Goal: Transaction & Acquisition: Obtain resource

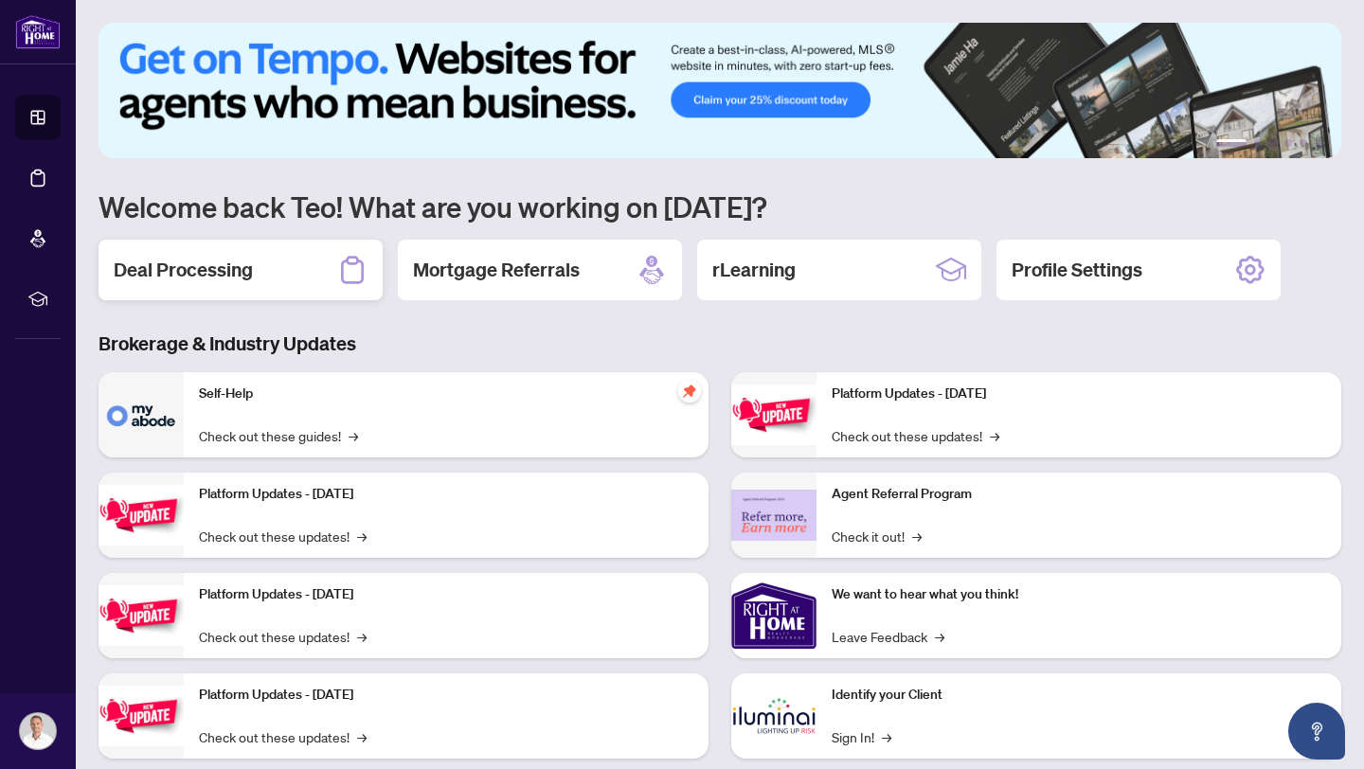
click at [204, 261] on h2 "Deal Processing" at bounding box center [183, 270] width 139 height 27
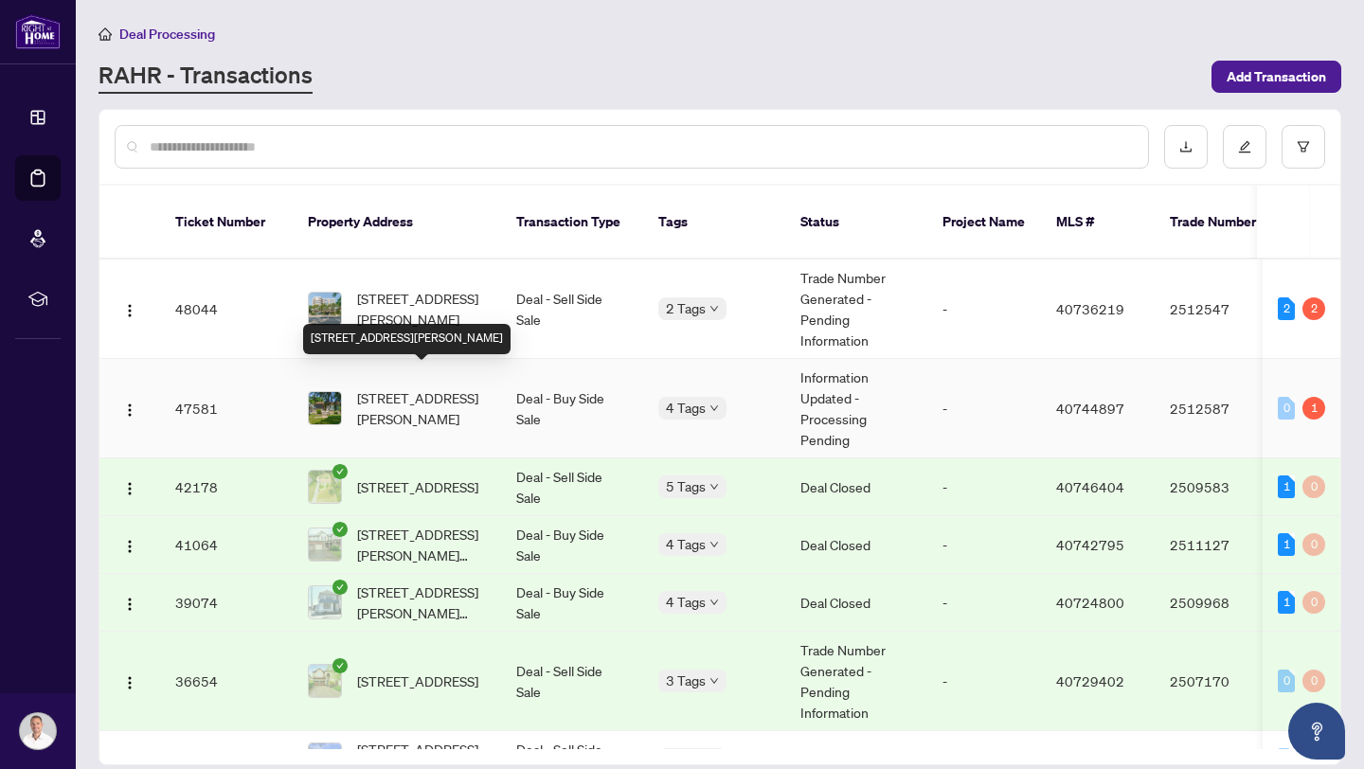
click at [434, 388] on span "[STREET_ADDRESS][PERSON_NAME]" at bounding box center [421, 409] width 129 height 42
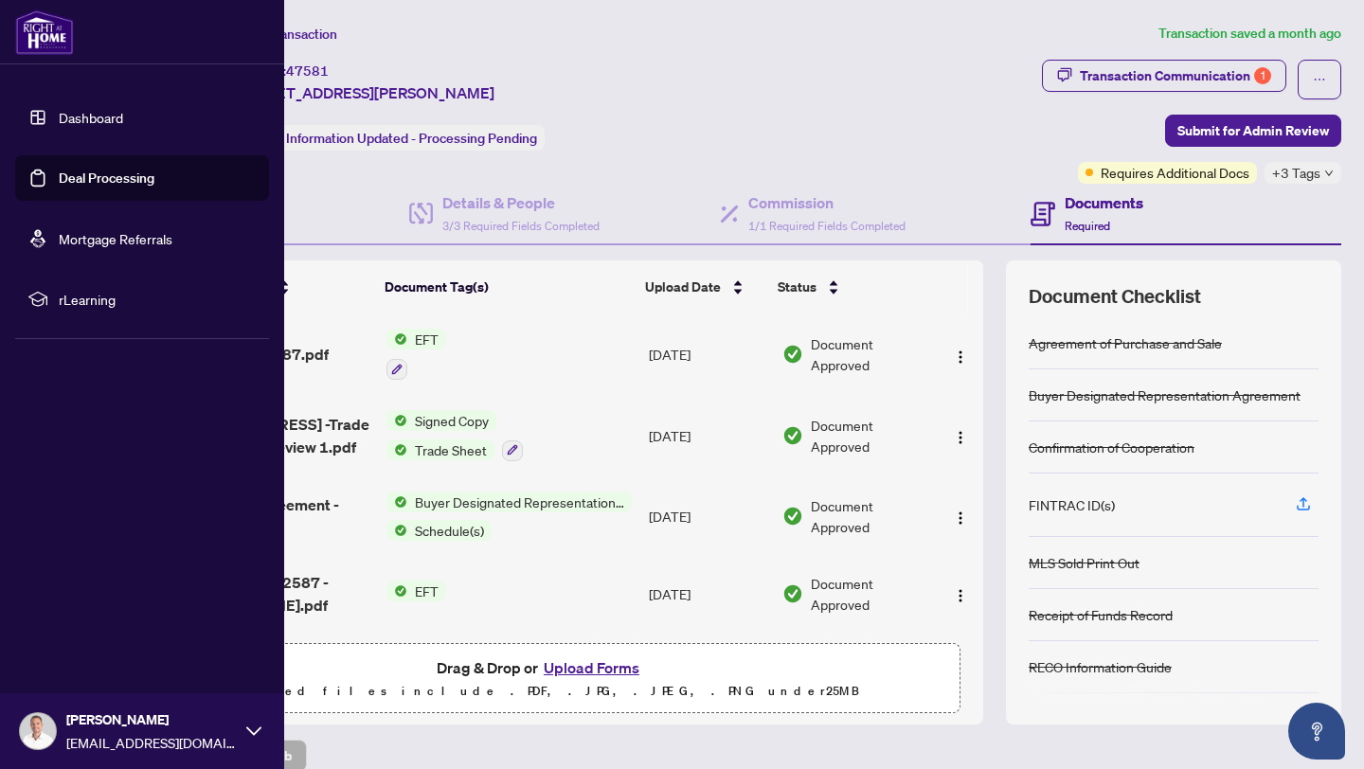
click at [59, 119] on link "Dashboard" at bounding box center [91, 117] width 64 height 17
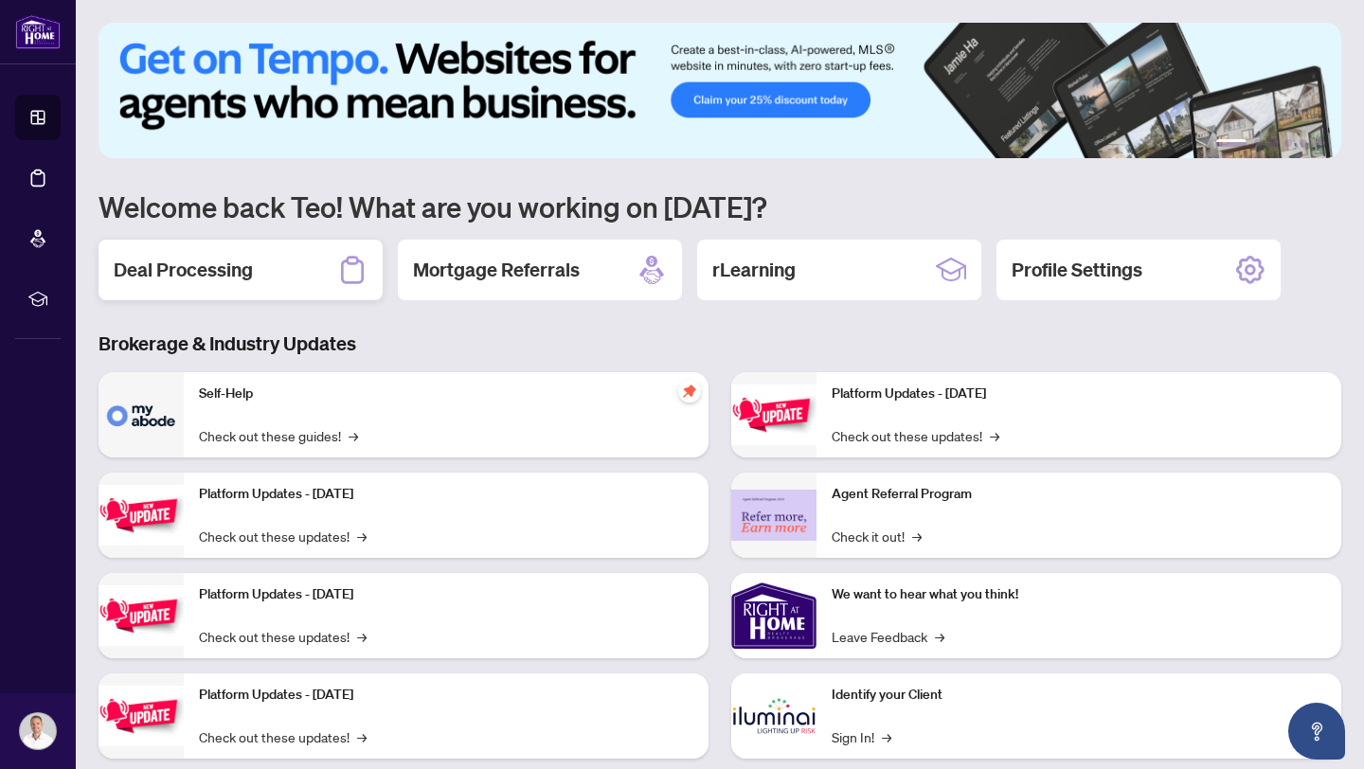
click at [281, 267] on div "Deal Processing" at bounding box center [241, 270] width 284 height 61
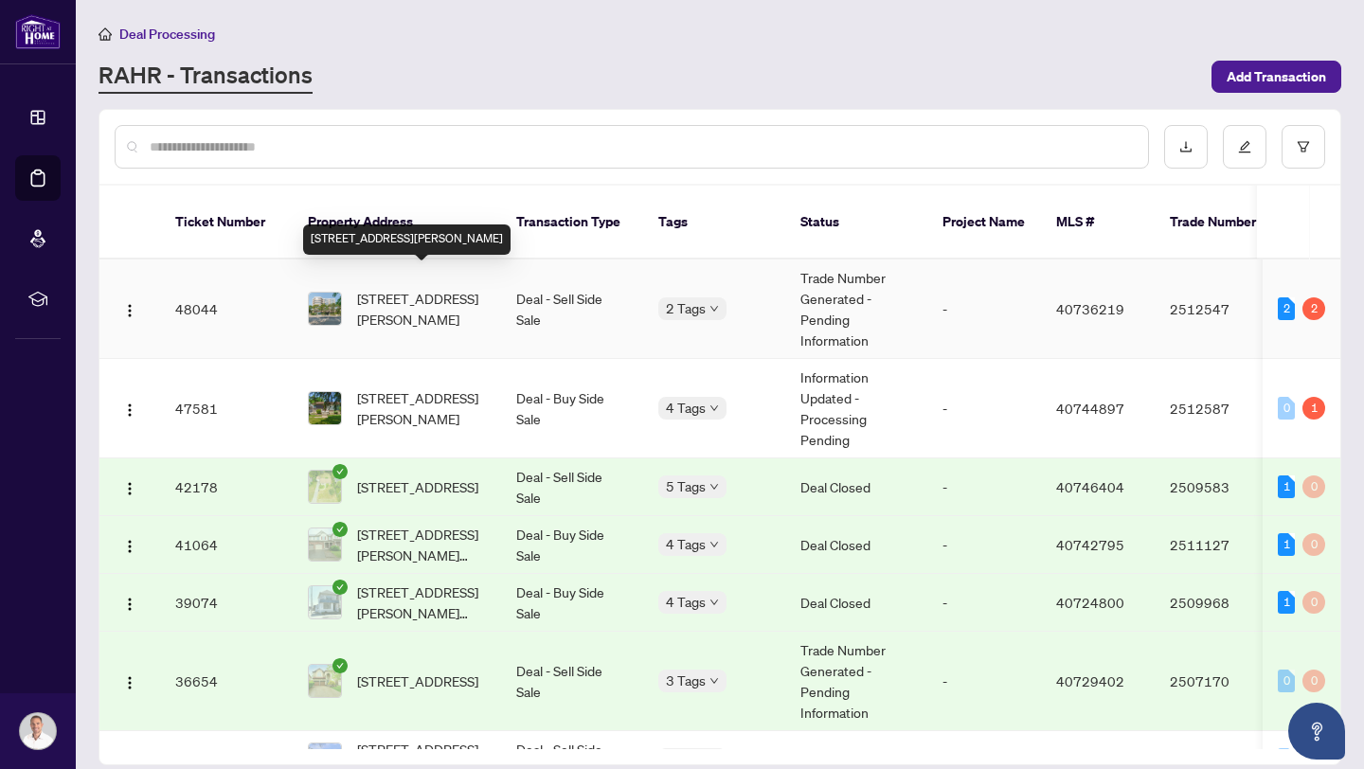
click at [458, 303] on span "[STREET_ADDRESS][PERSON_NAME]" at bounding box center [421, 309] width 129 height 42
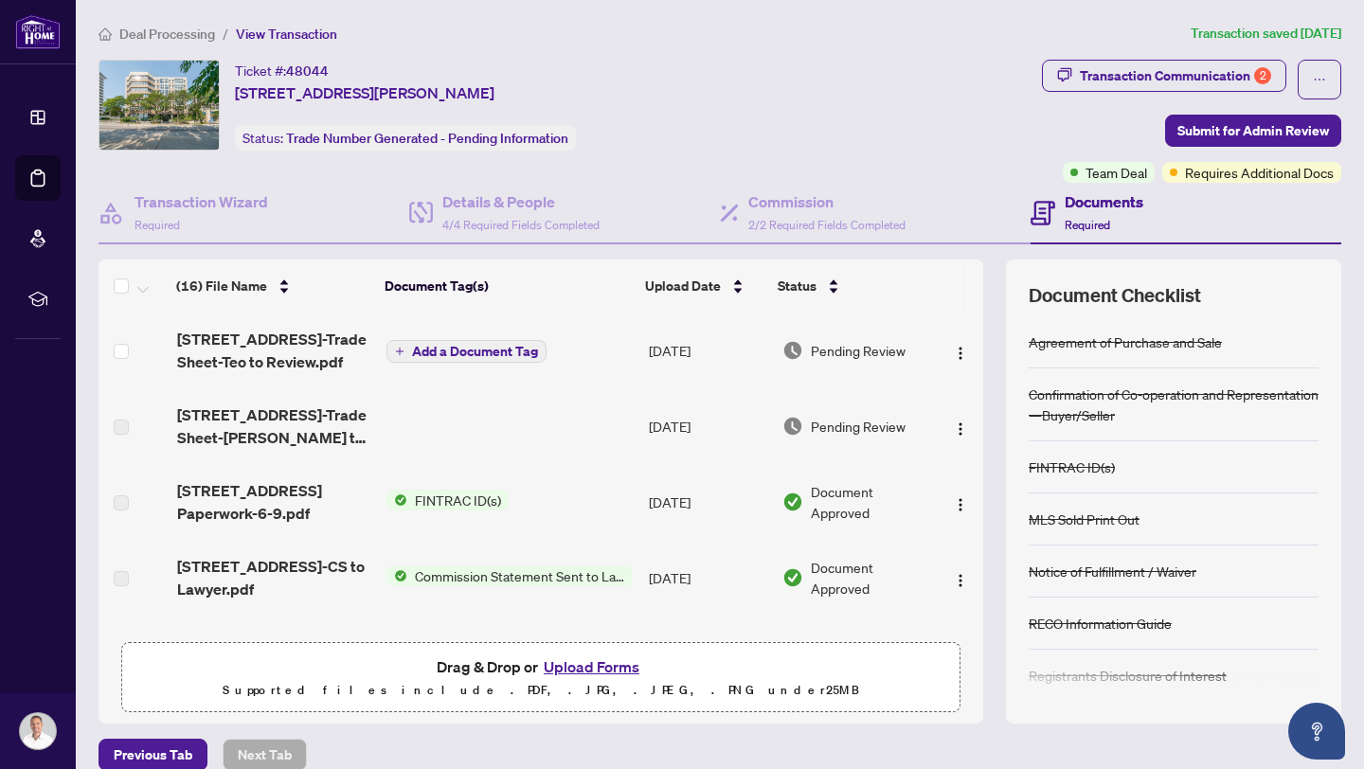
click at [348, 359] on span "[STREET_ADDRESS]-Trade Sheet-Teo to Review.pdf" at bounding box center [274, 350] width 195 height 45
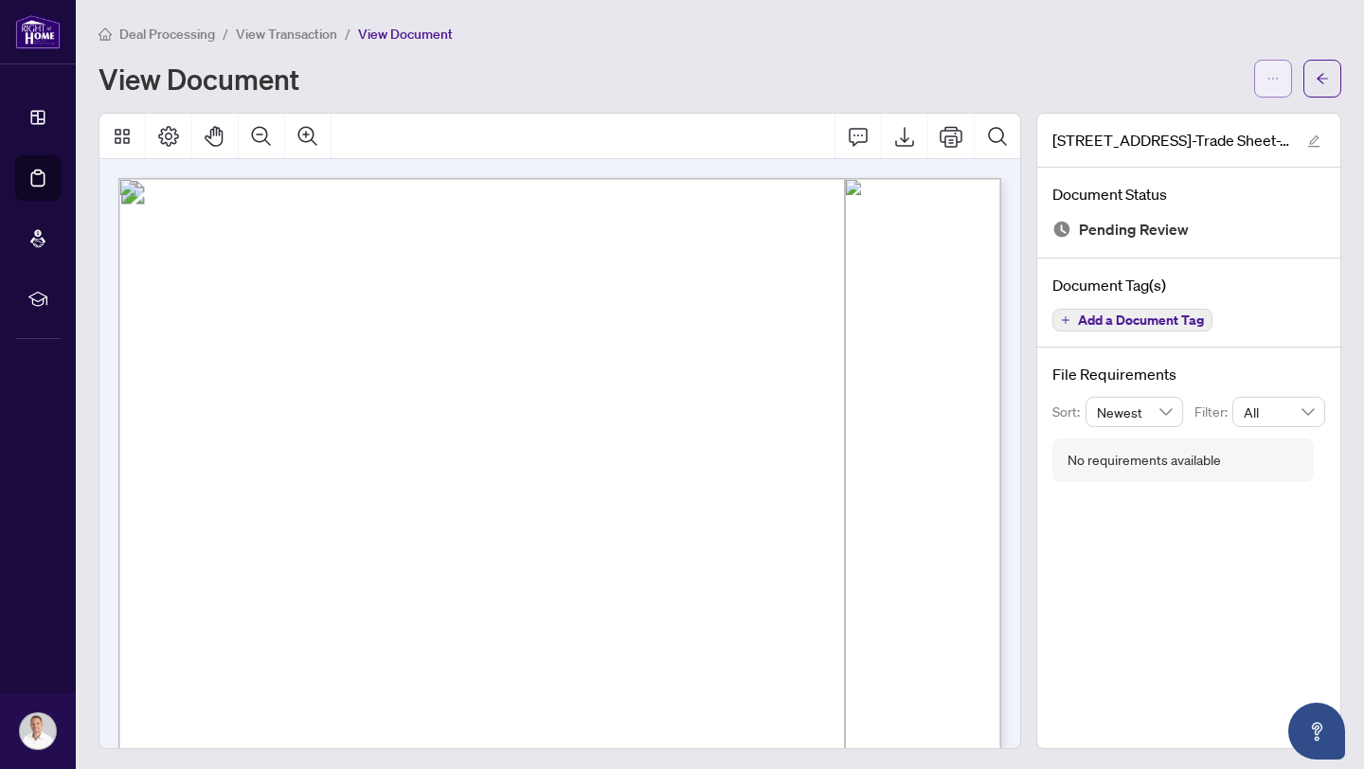
click at [1280, 90] on button "button" at bounding box center [1273, 79] width 38 height 38
click at [1189, 123] on span "Download" at bounding box center [1205, 119] width 144 height 21
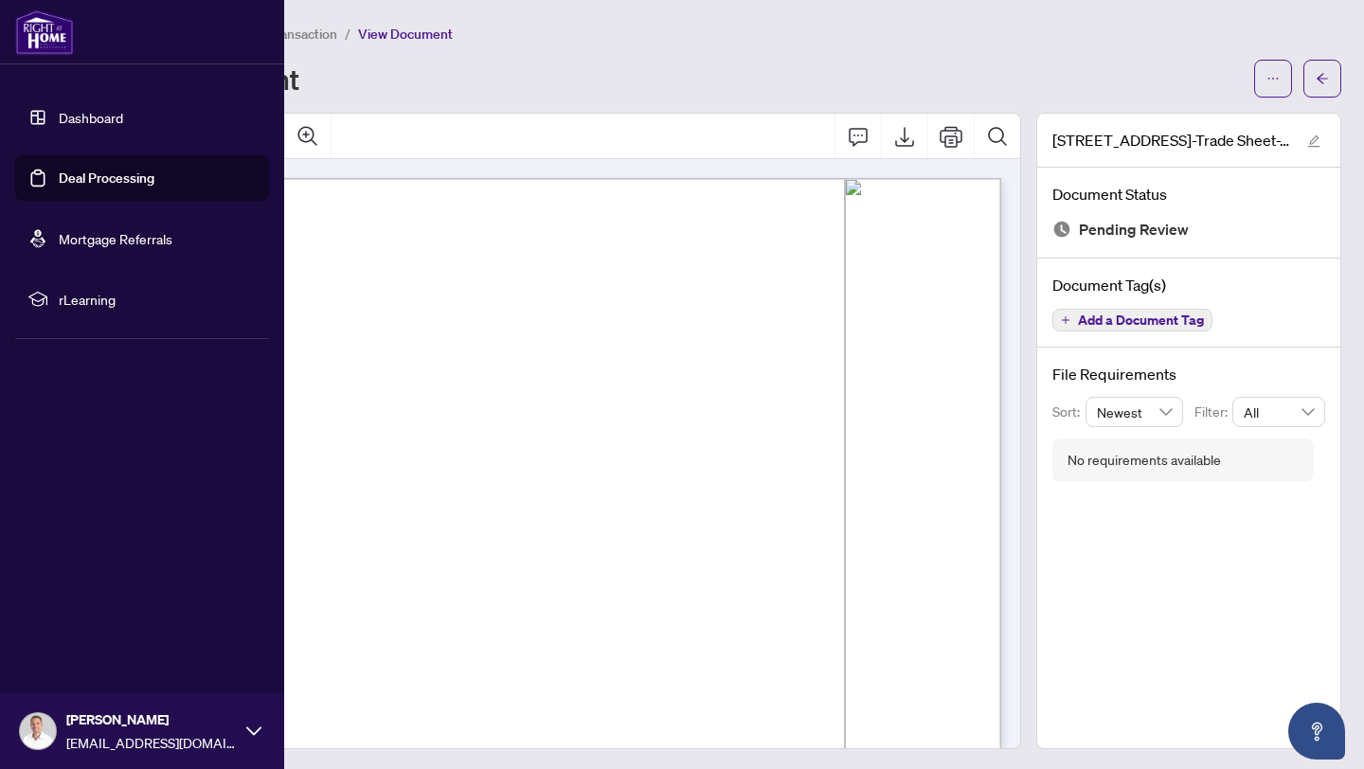
click at [202, 723] on span "[PERSON_NAME]" at bounding box center [151, 720] width 171 height 21
click at [88, 620] on span "Logout" at bounding box center [76, 619] width 43 height 30
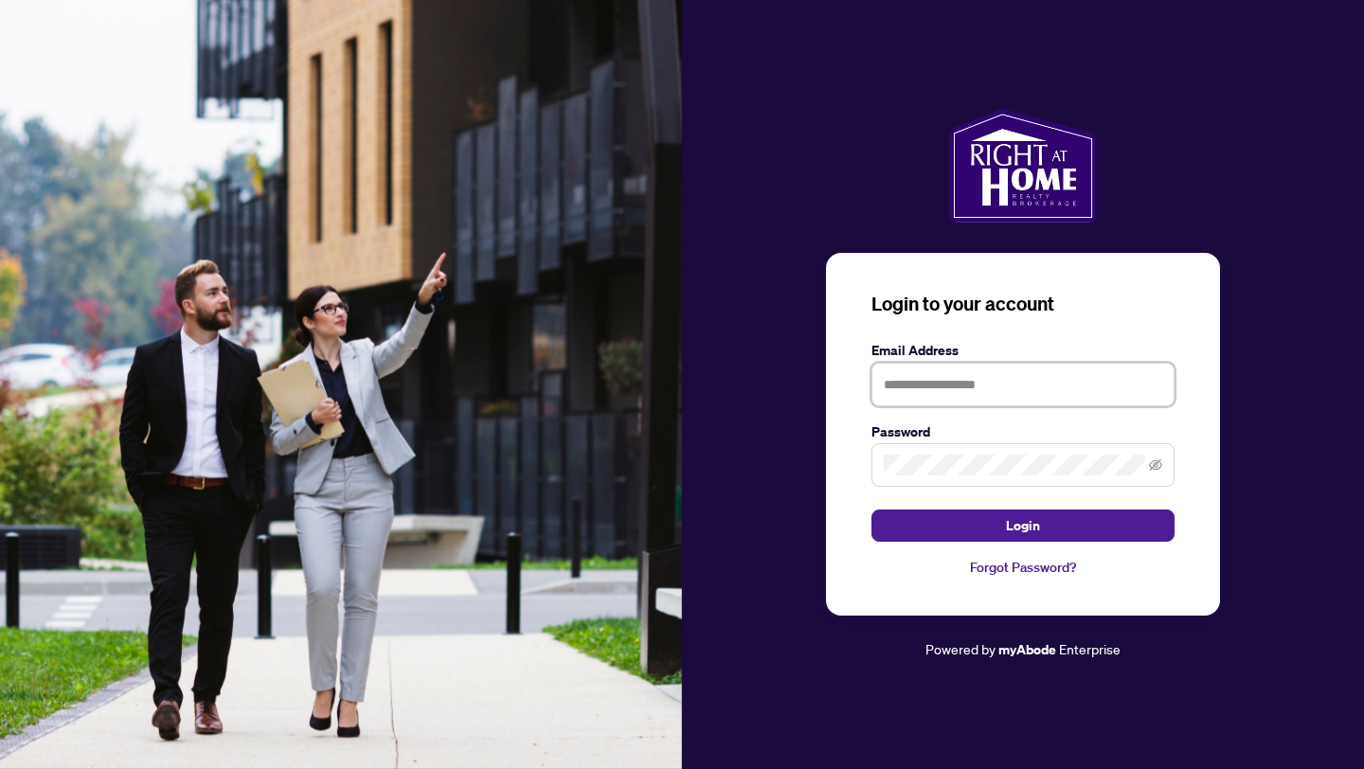
click at [897, 376] on input "text" at bounding box center [1023, 385] width 303 height 44
click at [912, 396] on input "text" at bounding box center [1023, 385] width 303 height 44
type input "*"
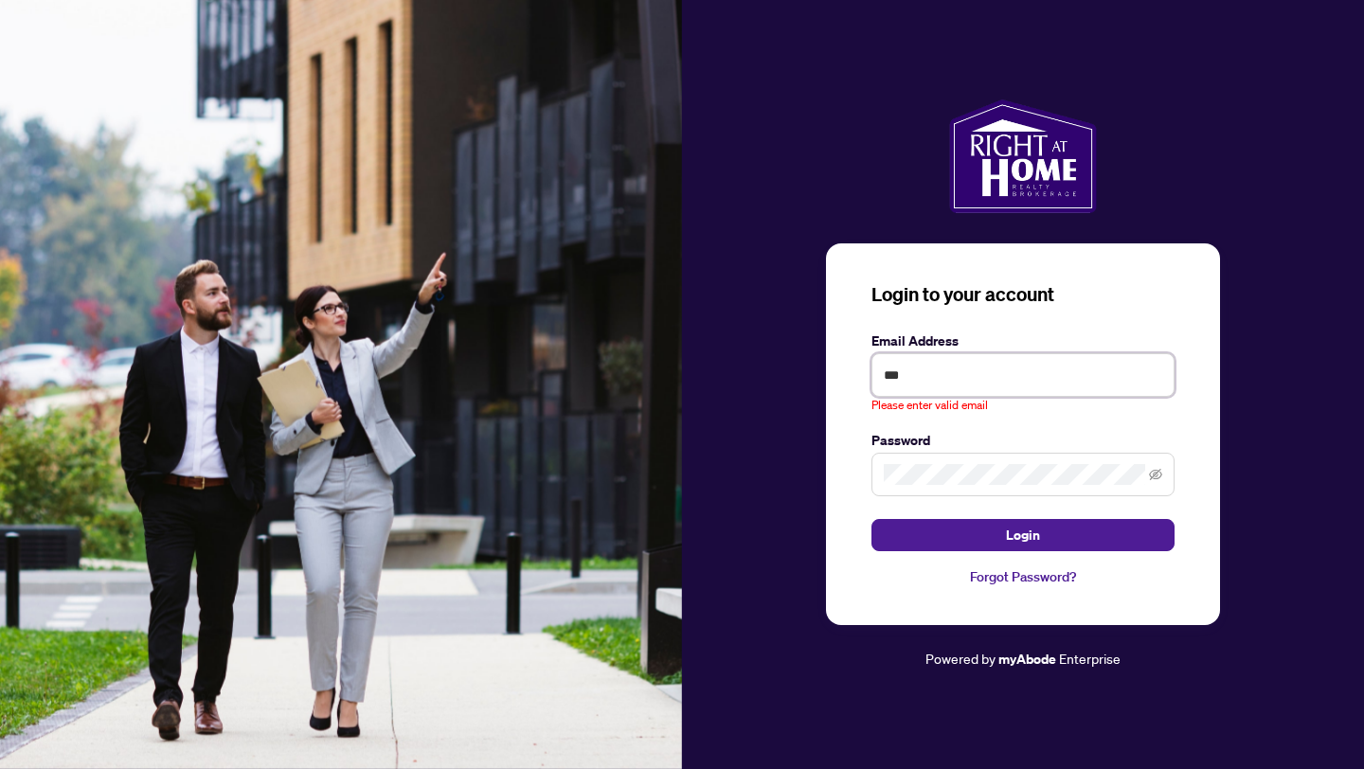
click at [1000, 389] on input "***" at bounding box center [1023, 375] width 303 height 44
type input "**********"
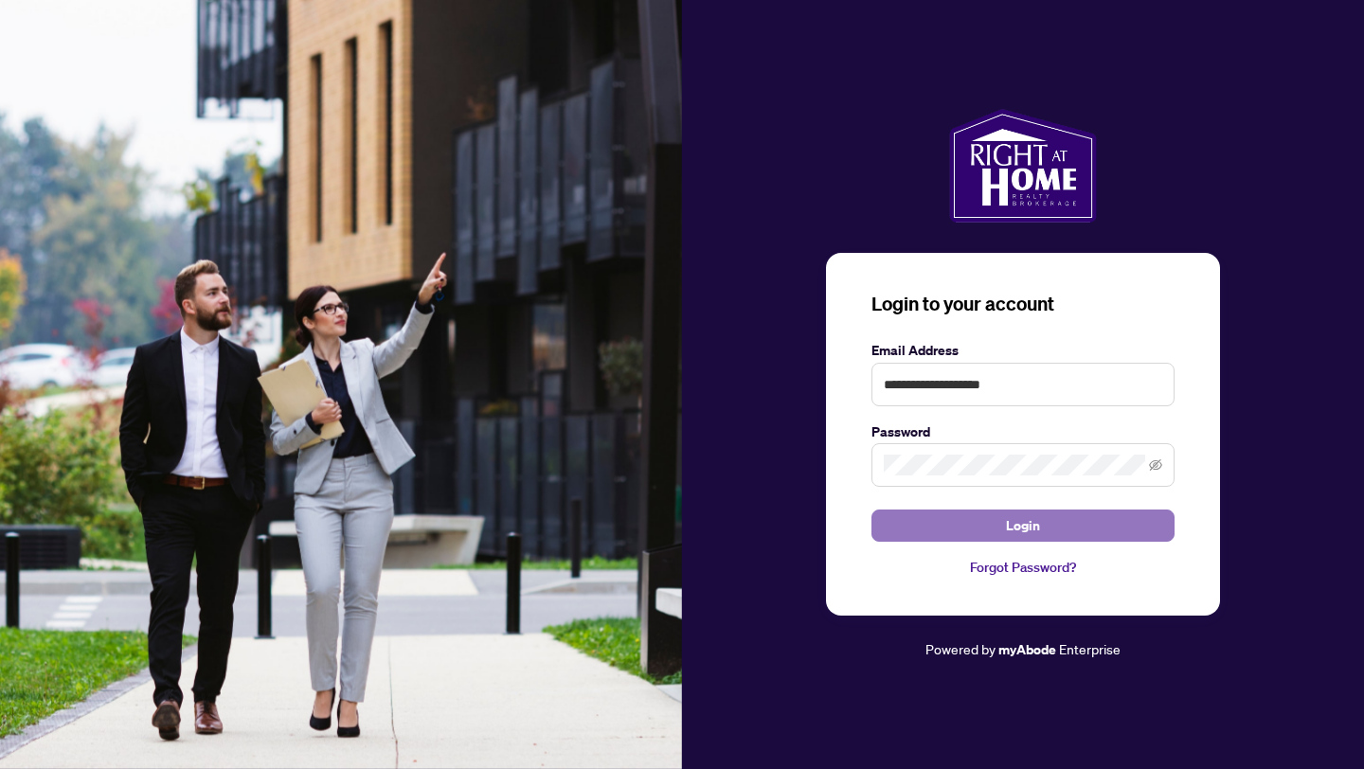
click at [1026, 517] on span "Login" at bounding box center [1023, 526] width 34 height 30
